Goal: Find specific page/section: Find specific page/section

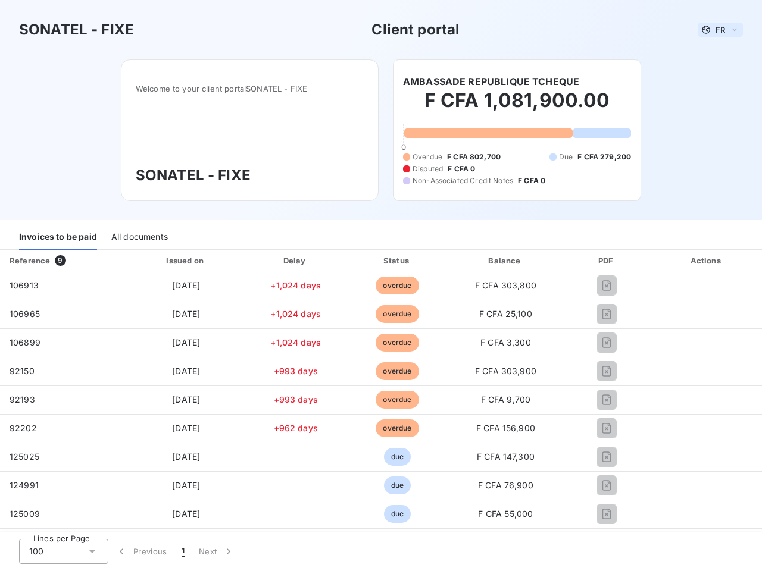
click at [720, 30] on span "FR" at bounding box center [720, 30] width 10 height 10
click at [491, 82] on h6 "AMBASSADE REPUBLIQUE TCHEQUE" at bounding box center [491, 81] width 176 height 14
click at [58, 226] on div "Invoices to be paid" at bounding box center [58, 237] width 78 height 25
click at [139, 226] on div "All documents" at bounding box center [139, 237] width 57 height 25
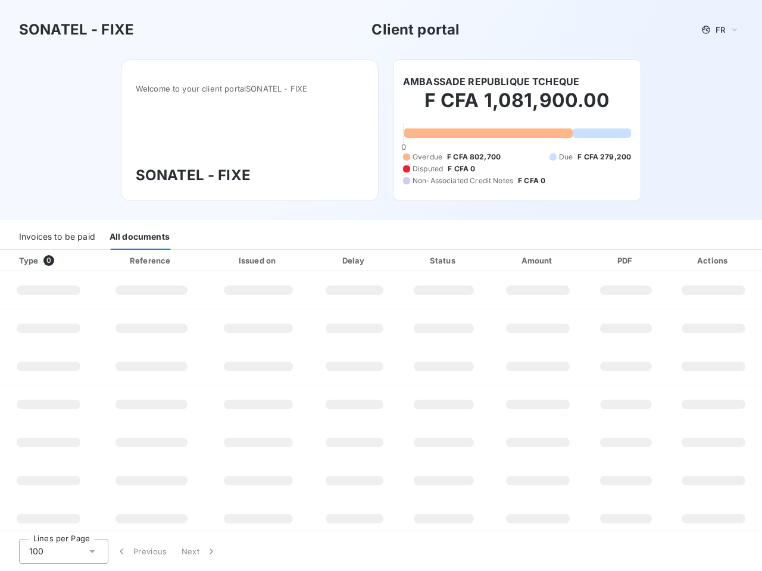
click at [63, 255] on div "Type 0" at bounding box center [53, 261] width 82 height 12
